Goal: Information Seeking & Learning: Learn about a topic

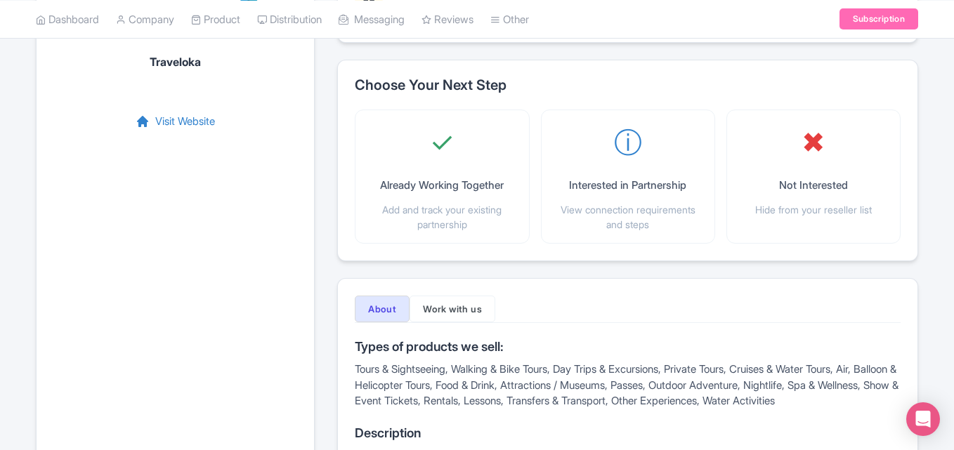
scroll to position [169, 0]
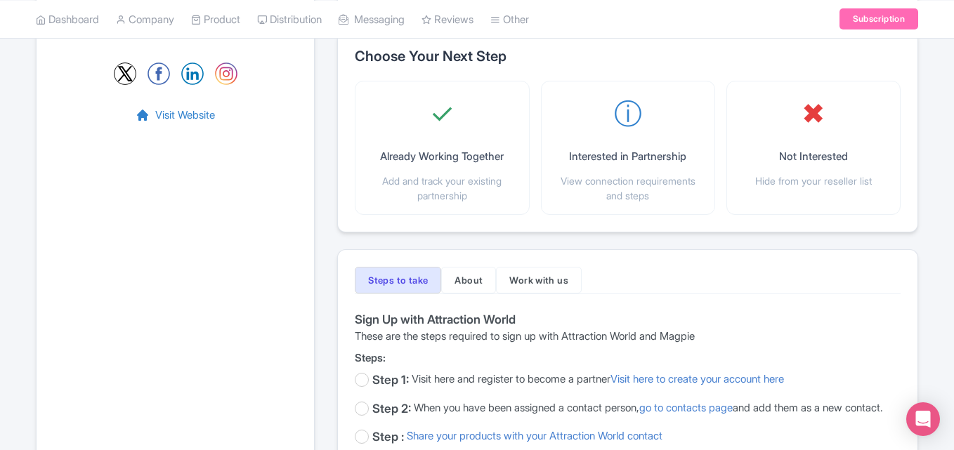
scroll to position [200, 0]
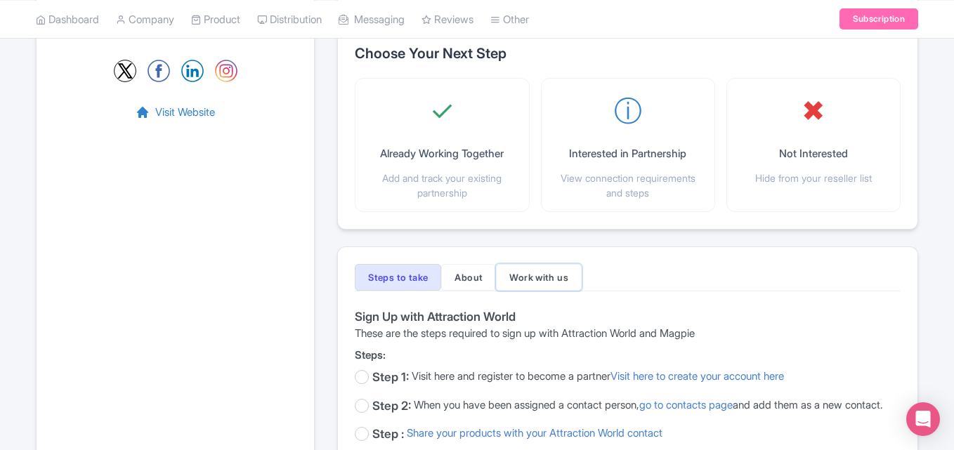
click at [541, 264] on button "Work with us" at bounding box center [539, 277] width 86 height 27
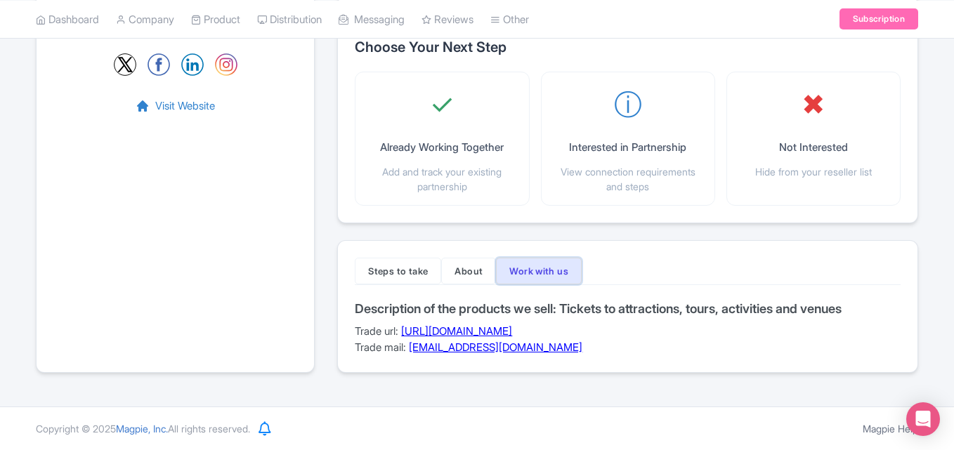
scroll to position [206, 0]
drag, startPoint x: 607, startPoint y: 351, endPoint x: 643, endPoint y: 367, distance: 39.0
click at [643, 367] on div "Steps to take About Work with us Sign Up with Attraction World These are the st…" at bounding box center [627, 306] width 581 height 133
click at [512, 331] on link "https://www.attractionworldgroup.com/work-with-us" at bounding box center [456, 330] width 111 height 13
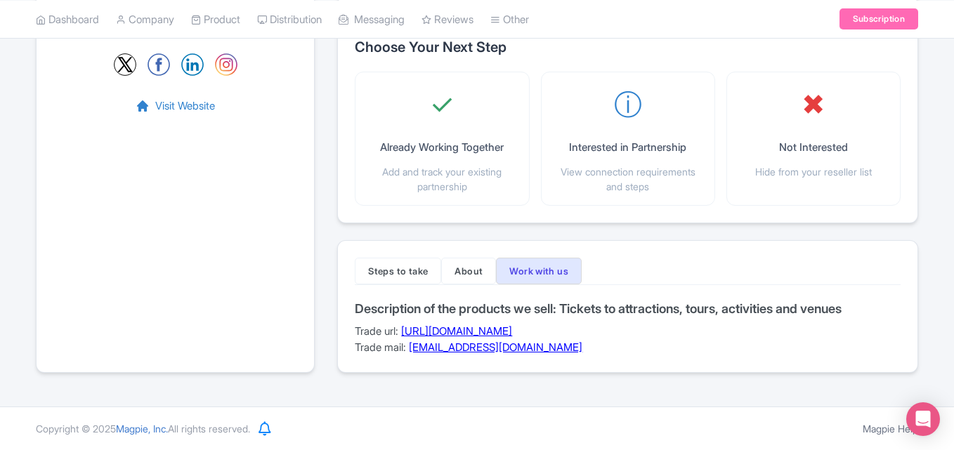
drag, startPoint x: 590, startPoint y: 353, endPoint x: 413, endPoint y: 353, distance: 177.0
click at [413, 353] on div "Description of the products we sell: Tickets to attractions, tours, activities …" at bounding box center [628, 329] width 546 height 54
copy link "commercial@attractionworld.com"
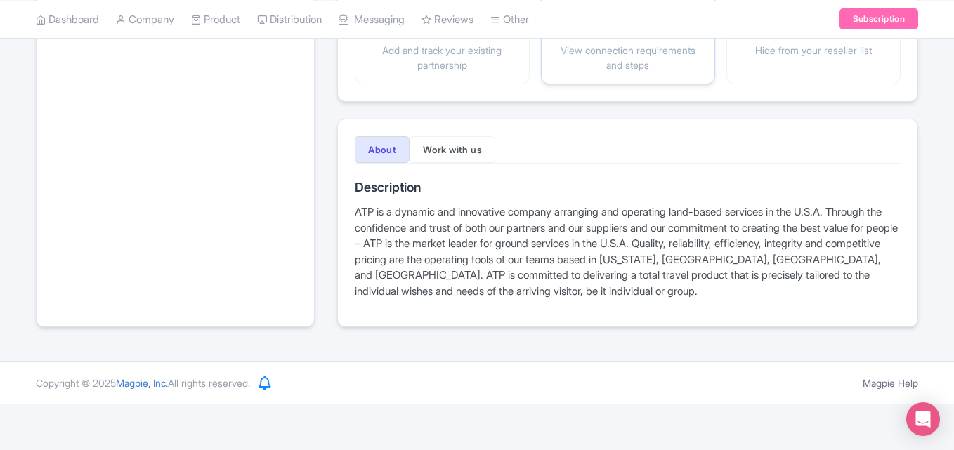
scroll to position [336, 0]
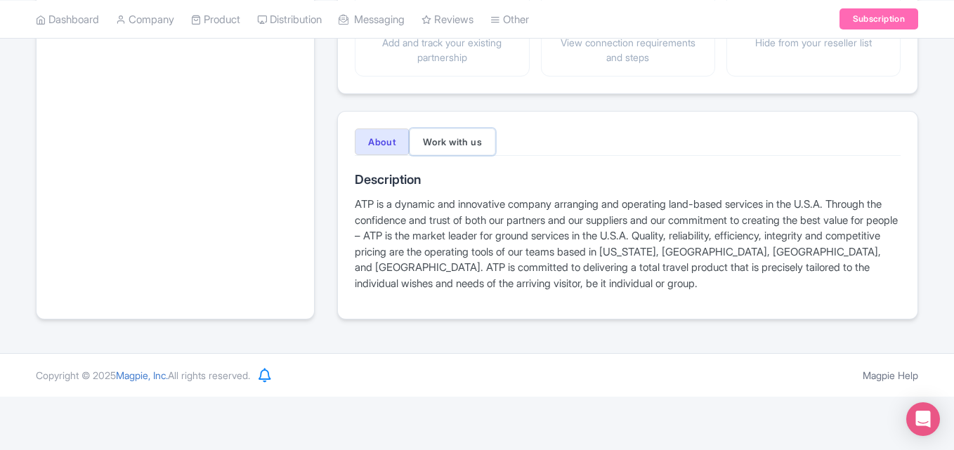
click at [466, 137] on button "Work with us" at bounding box center [452, 142] width 86 height 27
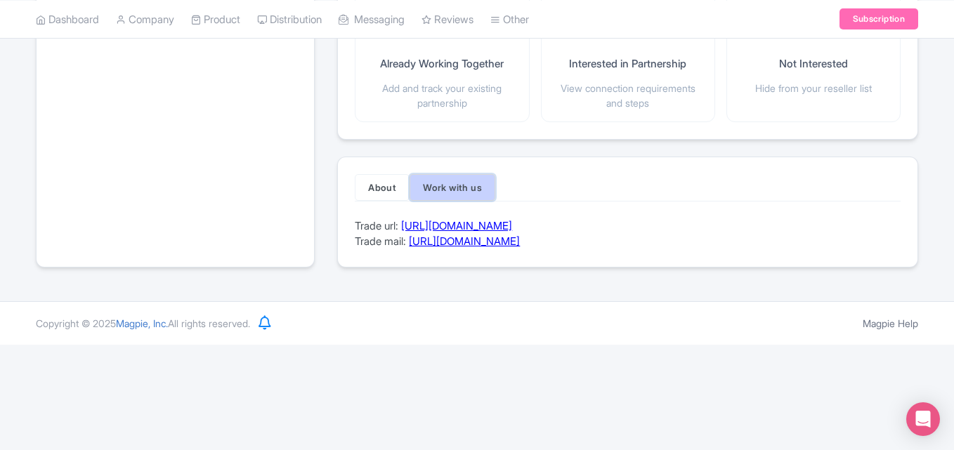
scroll to position [185, 0]
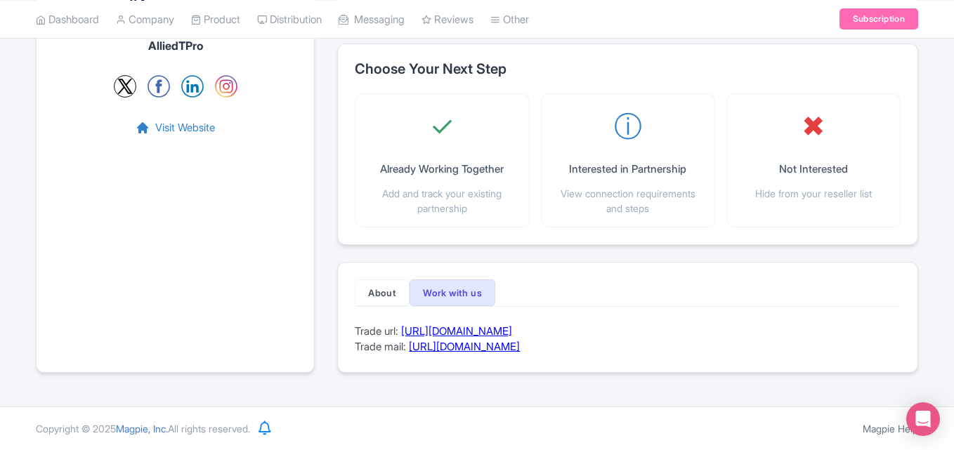
click at [512, 332] on link "https://www.alliedtpro.com/agent-services/" at bounding box center [456, 330] width 111 height 13
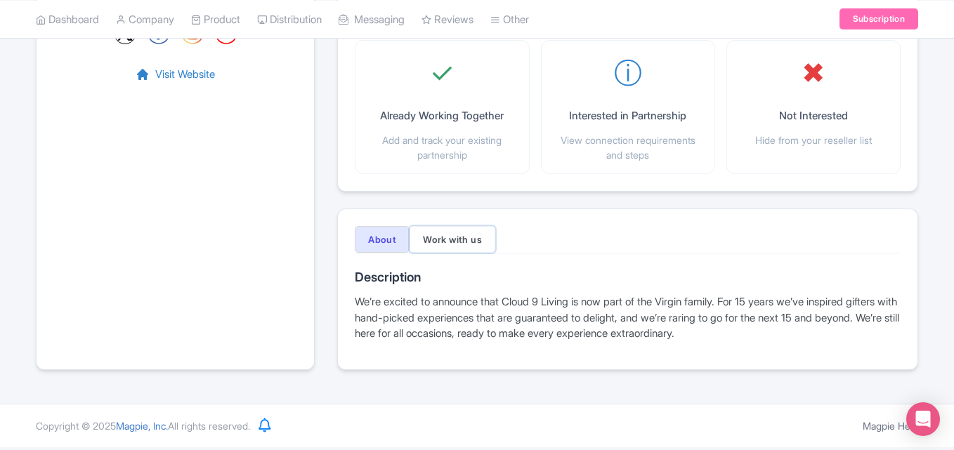
click at [459, 232] on button "Work with us" at bounding box center [452, 239] width 86 height 27
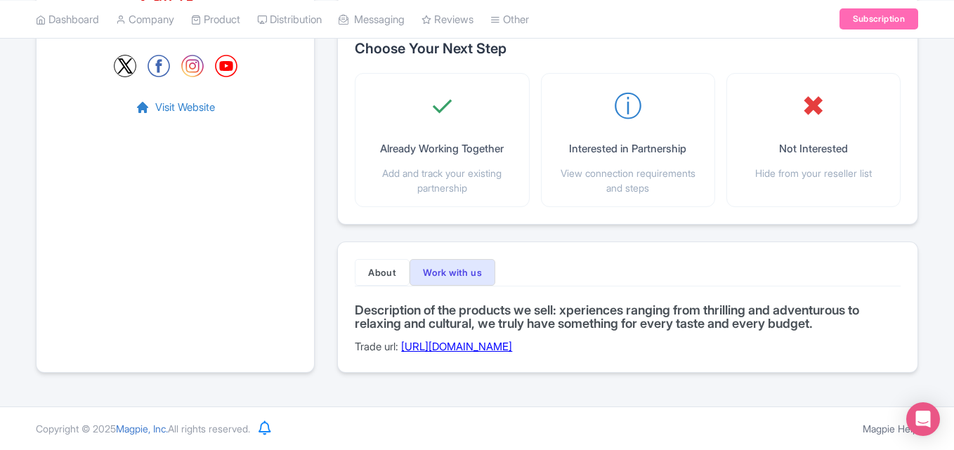
click at [512, 352] on link "[URL][DOMAIN_NAME]" at bounding box center [456, 346] width 111 height 13
click at [512, 343] on link "[URL][DOMAIN_NAME]" at bounding box center [456, 346] width 111 height 13
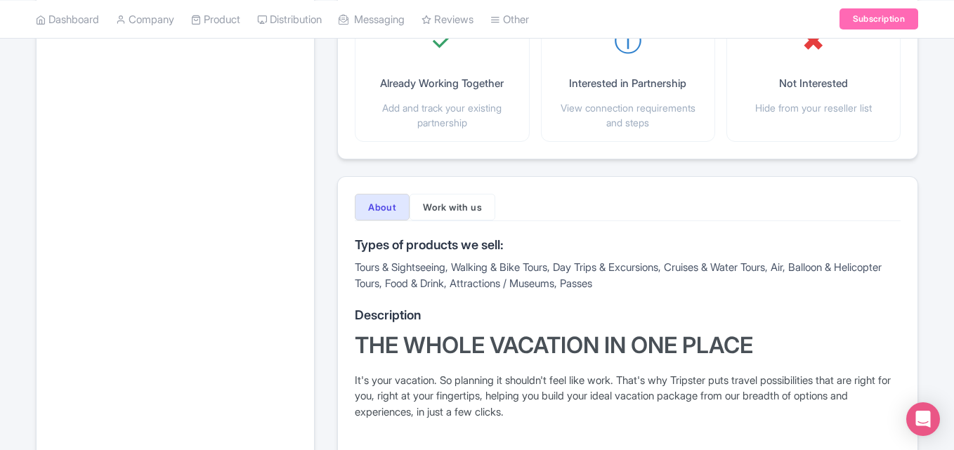
scroll to position [274, 0]
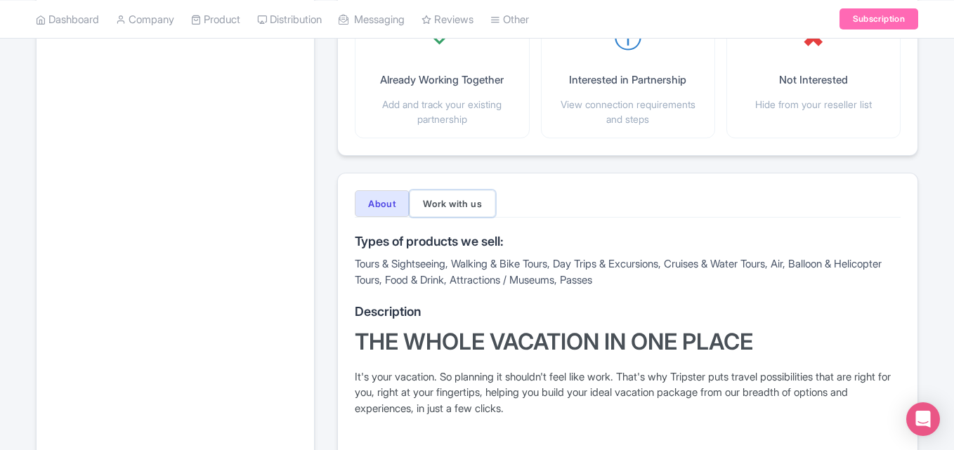
click at [463, 208] on button "Work with us" at bounding box center [452, 203] width 86 height 27
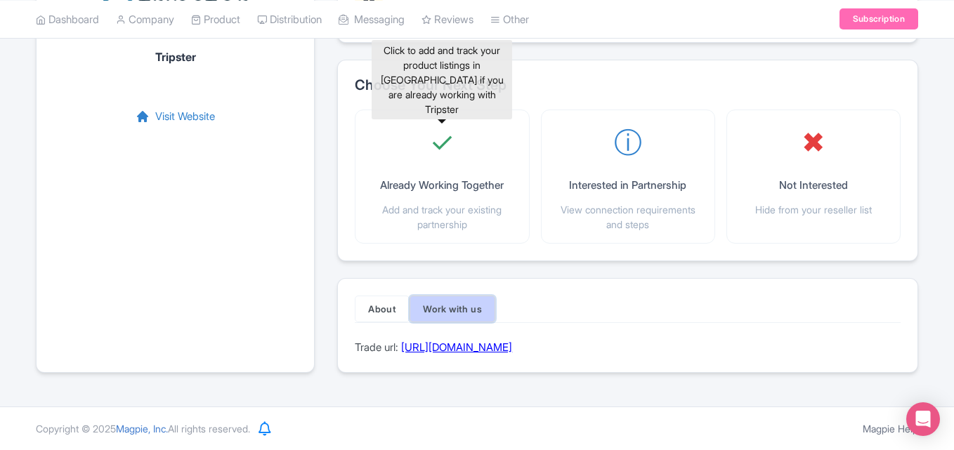
scroll to position [169, 0]
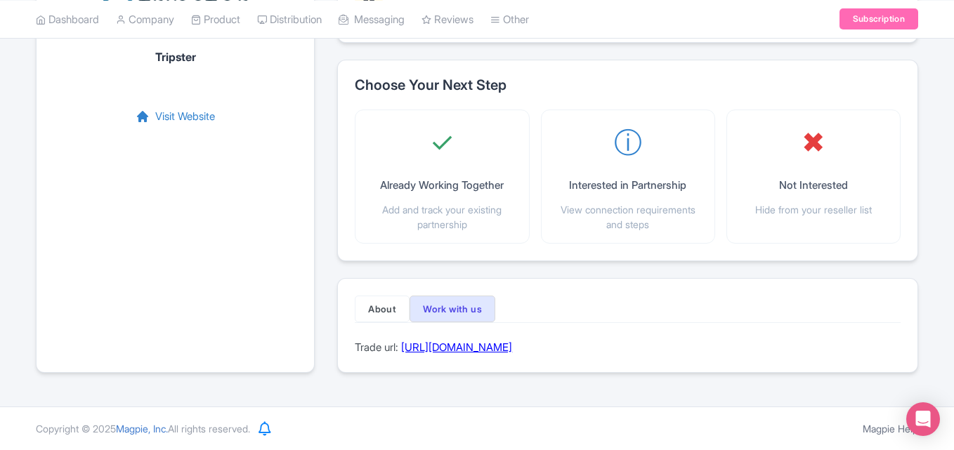
click at [512, 348] on link "https://www.tripster.com/travel-suppliers" at bounding box center [456, 347] width 111 height 13
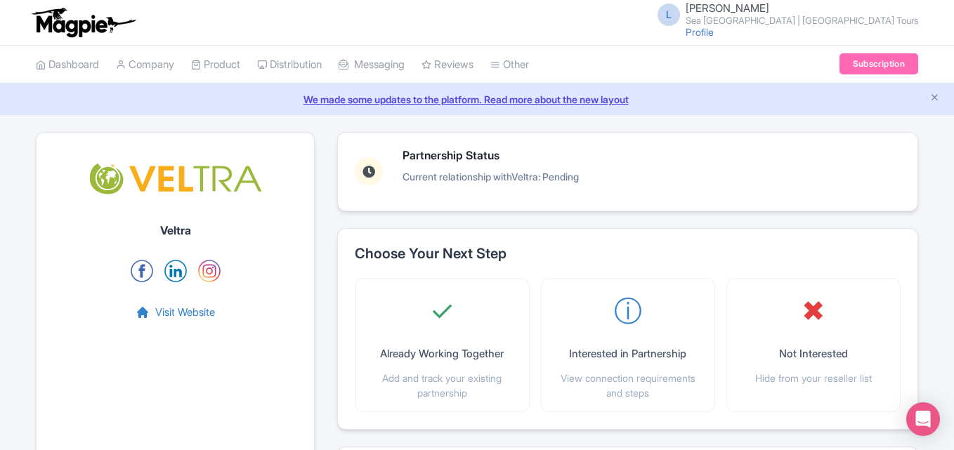
scroll to position [322, 0]
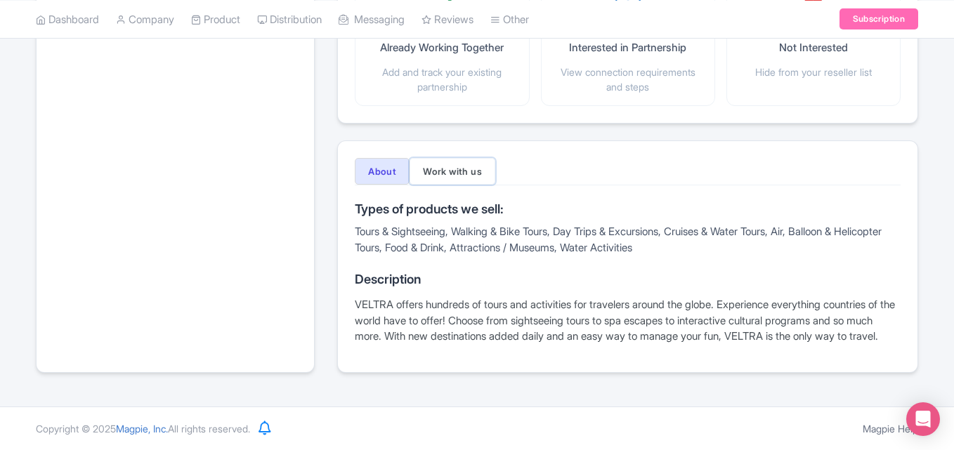
click at [455, 158] on button "Work with us" at bounding box center [452, 171] width 86 height 27
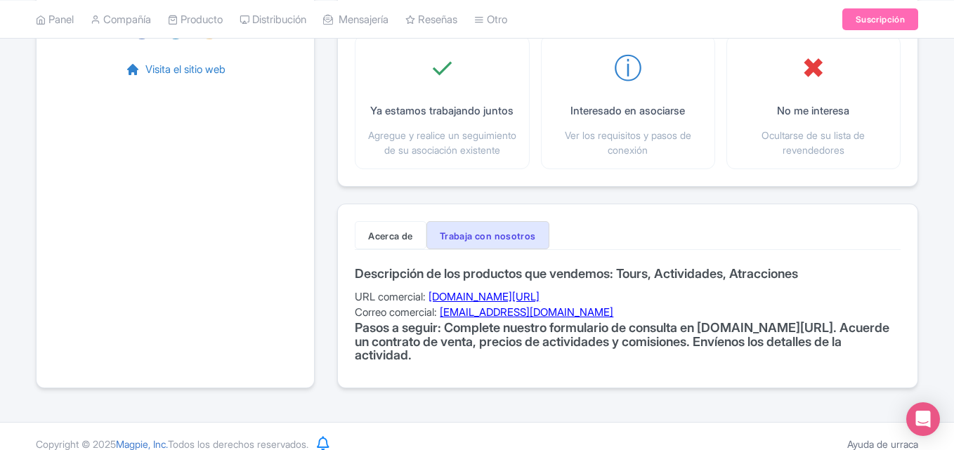
scroll to position [273, 0]
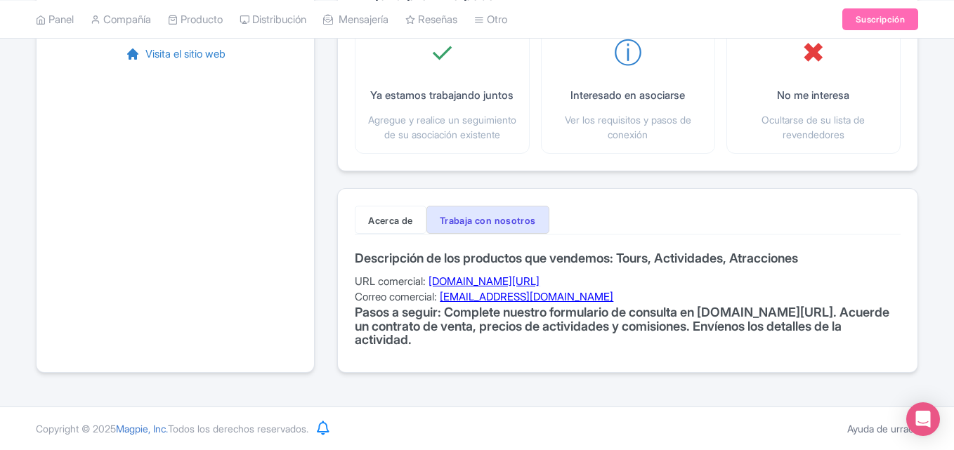
click at [486, 279] on font "[DOMAIN_NAME][URL]" at bounding box center [483, 281] width 111 height 13
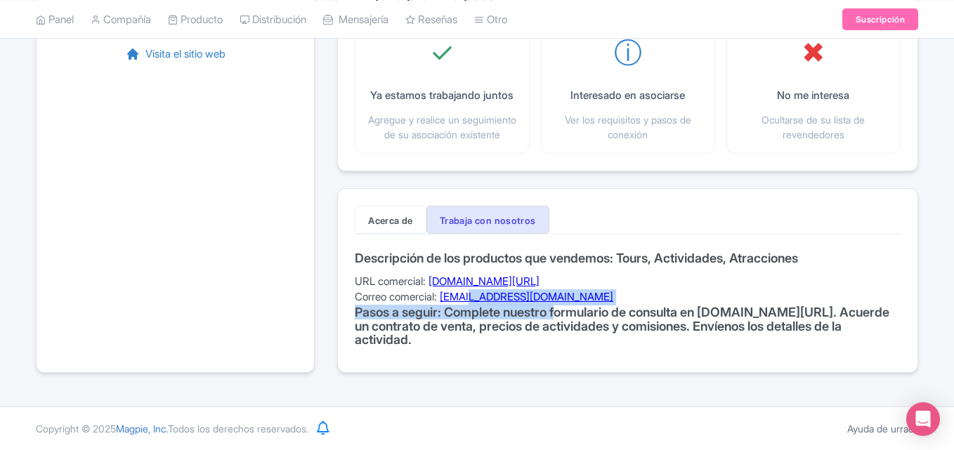
drag, startPoint x: 567, startPoint y: 306, endPoint x: 477, endPoint y: 302, distance: 90.0
click at [477, 302] on div "Descripción de los productos que vendemos: Tours, Actividades, Atracciones URL …" at bounding box center [628, 303] width 546 height 104
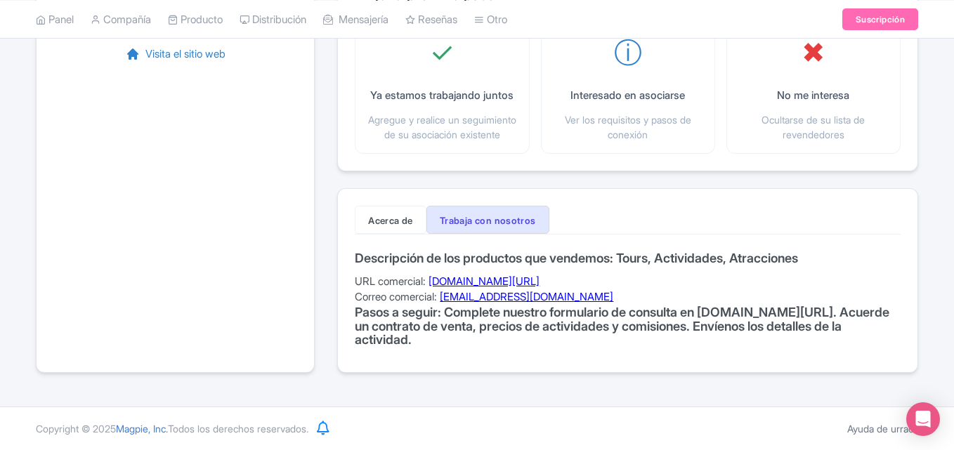
click at [584, 317] on font "Pasos a seguir: Complete nuestro formulario de consulta en file.veltra.com/en/p…" at bounding box center [622, 326] width 534 height 43
drag, startPoint x: 561, startPoint y: 296, endPoint x: 447, endPoint y: 294, distance: 113.8
click at [447, 294] on div "Descripción de los productos que vendemos: Tours, Actividades, Atracciones URL …" at bounding box center [628, 303] width 546 height 104
copy font "corporate@veltra.com"
